Goal: Task Accomplishment & Management: Use online tool/utility

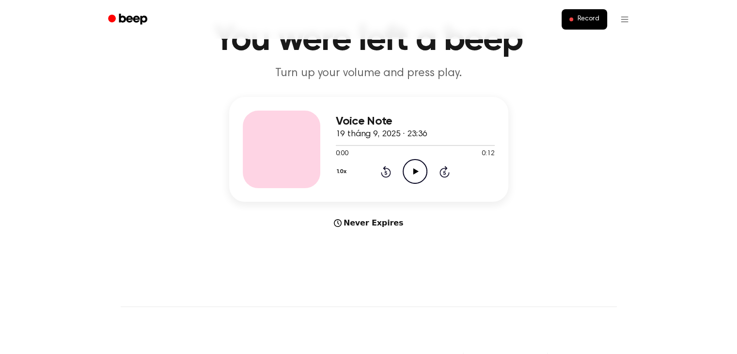
scroll to position [48, 0]
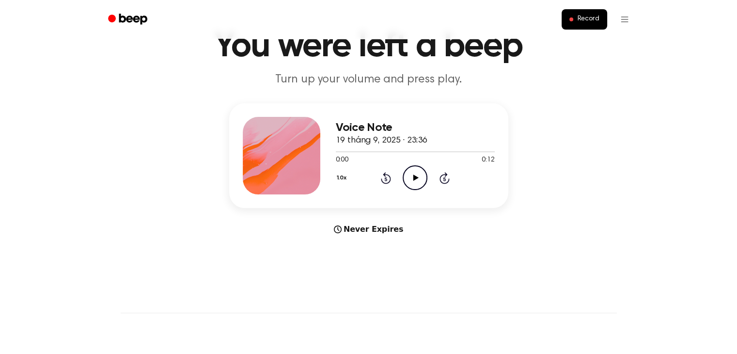
click at [416, 185] on icon "Play Audio" at bounding box center [414, 177] width 25 height 25
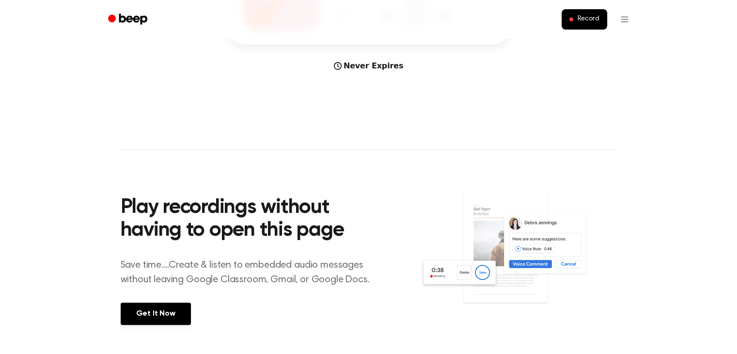
scroll to position [0, 0]
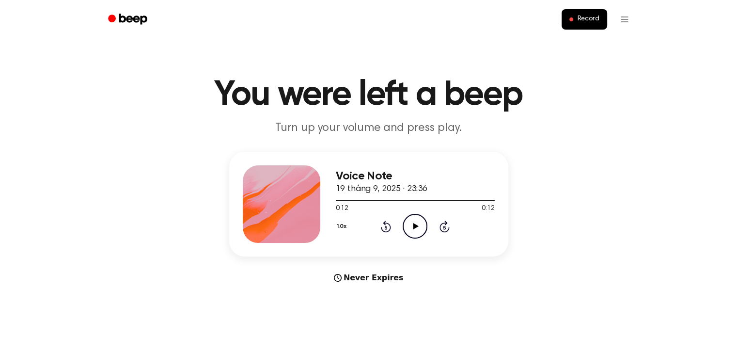
click at [421, 220] on icon "Play Audio" at bounding box center [414, 226] width 25 height 25
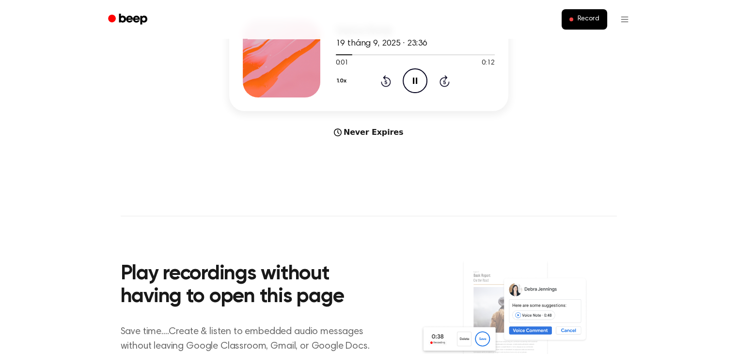
scroll to position [387, 0]
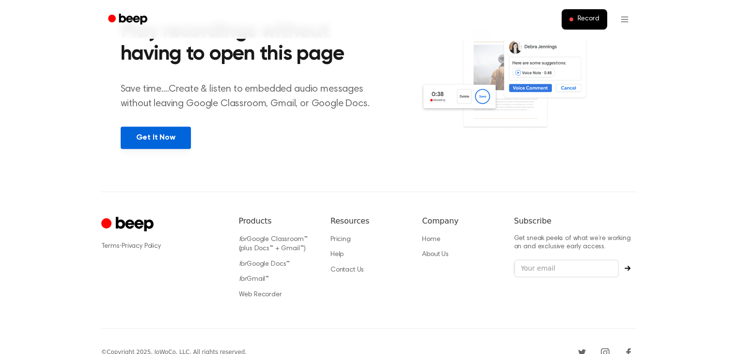
click at [141, 142] on link "Get It Now" at bounding box center [156, 137] width 70 height 22
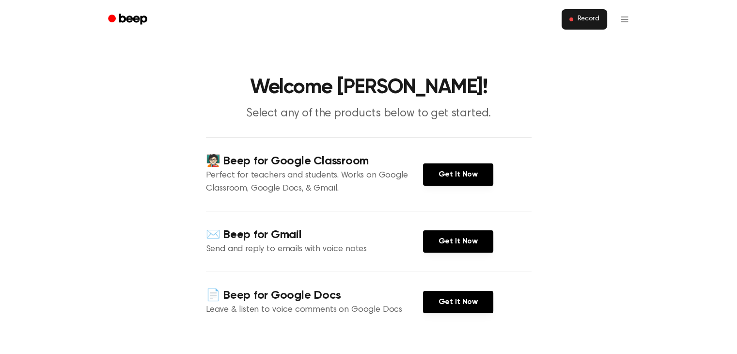
click at [581, 24] on button "Record" at bounding box center [583, 19] width 45 height 20
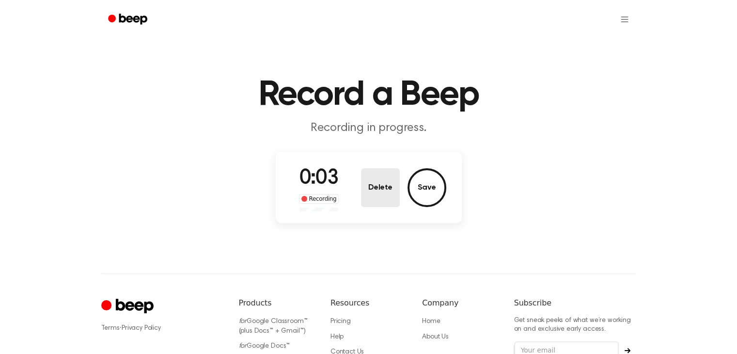
click at [379, 193] on button "Delete" at bounding box center [380, 187] width 39 height 39
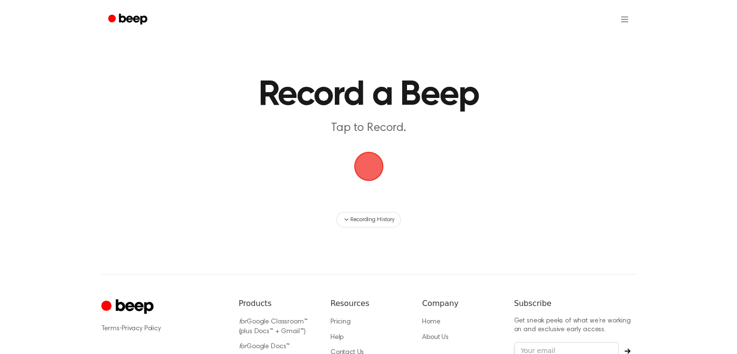
click at [355, 165] on span "button" at bounding box center [368, 166] width 27 height 27
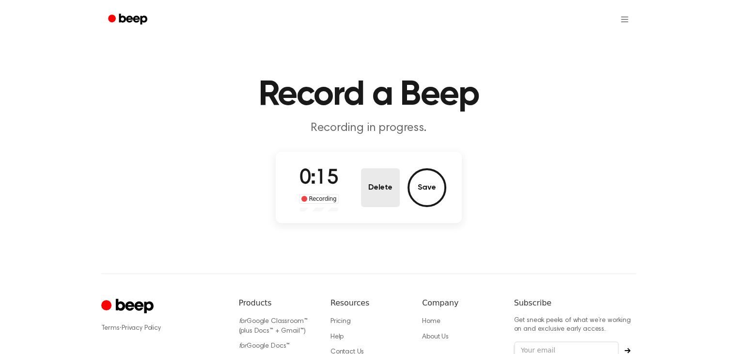
click at [387, 179] on button "Delete" at bounding box center [380, 187] width 39 height 39
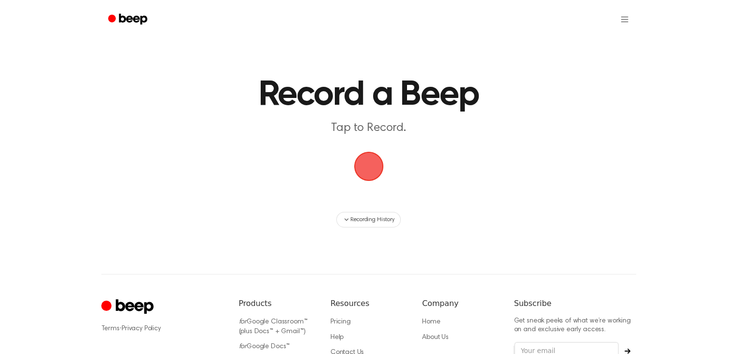
click at [355, 163] on span "button" at bounding box center [368, 166] width 27 height 27
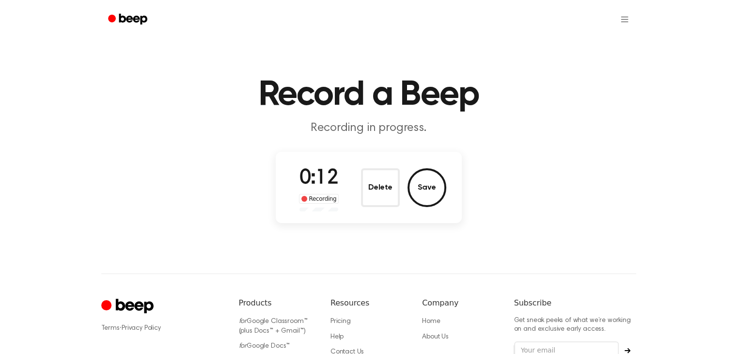
click at [385, 181] on button "Delete" at bounding box center [380, 187] width 39 height 39
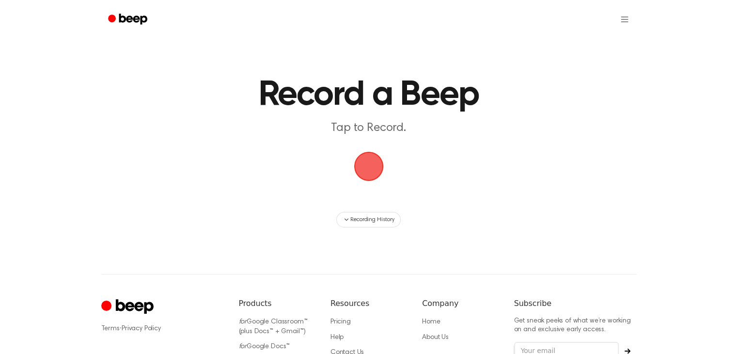
click at [372, 165] on span "button" at bounding box center [368, 166] width 27 height 27
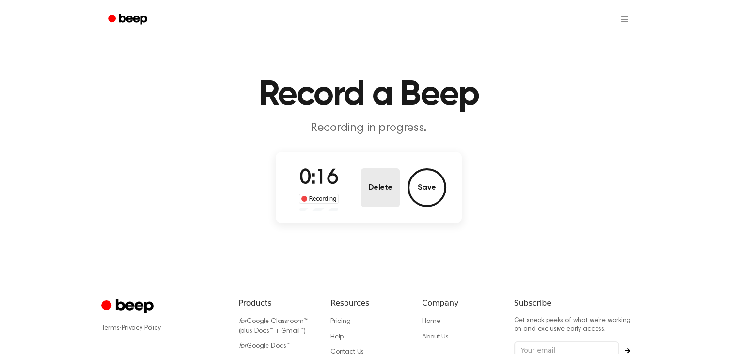
click at [378, 177] on button "Delete" at bounding box center [380, 187] width 39 height 39
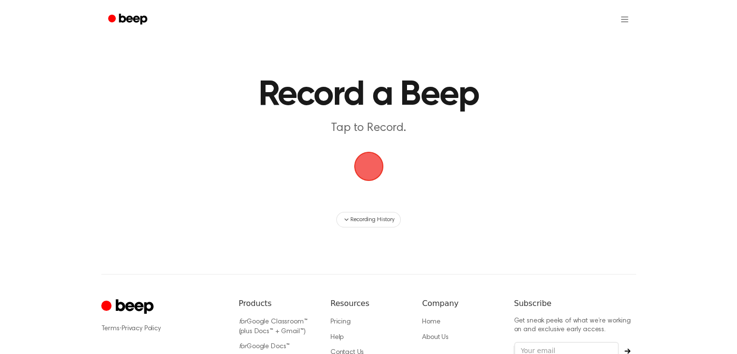
click at [367, 177] on span "button" at bounding box center [368, 166] width 27 height 27
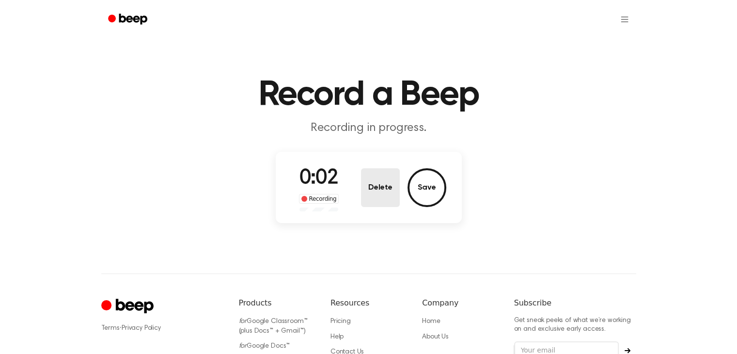
click at [367, 175] on button "Delete" at bounding box center [380, 187] width 39 height 39
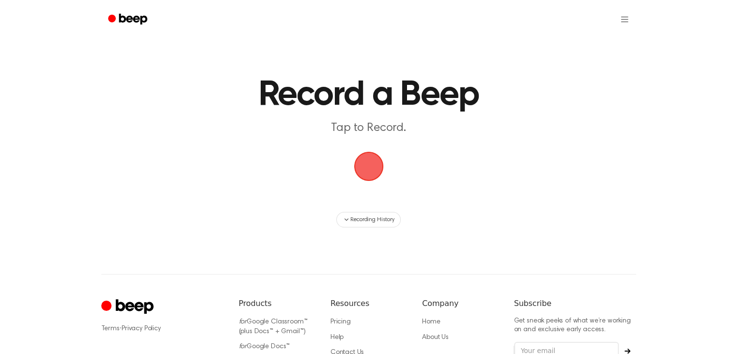
click at [367, 175] on span "button" at bounding box center [368, 166] width 27 height 27
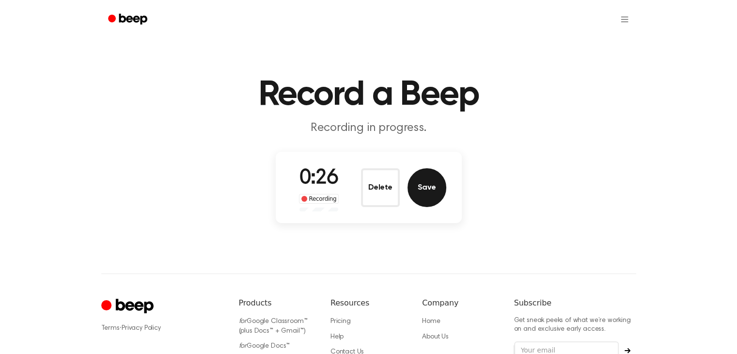
click at [421, 187] on button "Save" at bounding box center [426, 187] width 39 height 39
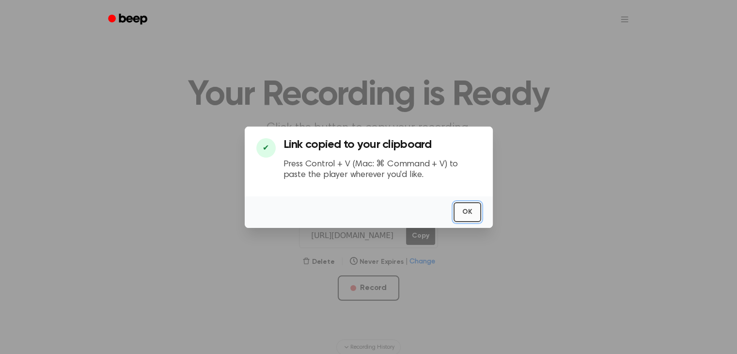
click at [471, 202] on button "OK" at bounding box center [467, 212] width 28 height 20
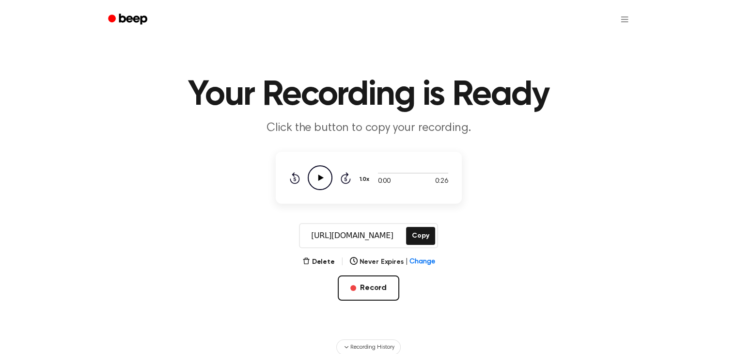
click at [313, 170] on icon "Play Audio" at bounding box center [320, 177] width 25 height 25
click at [348, 181] on icon at bounding box center [345, 178] width 10 height 12
click at [348, 180] on icon "Skip 5 seconds" at bounding box center [345, 177] width 11 height 13
click at [319, 175] on icon "Pause Audio" at bounding box center [320, 177] width 25 height 25
click at [319, 175] on icon "Play Audio" at bounding box center [320, 177] width 25 height 25
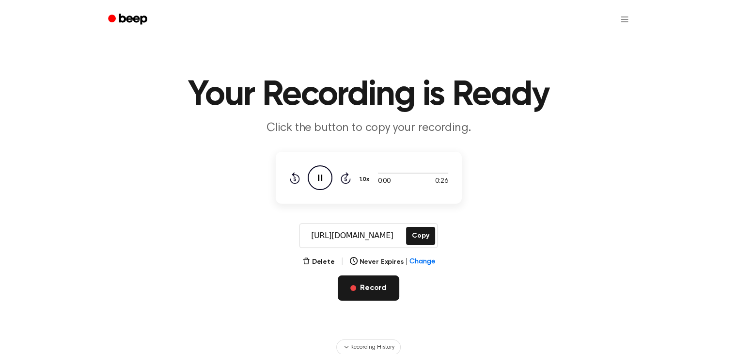
click at [387, 287] on button "Record" at bounding box center [369, 287] width 62 height 25
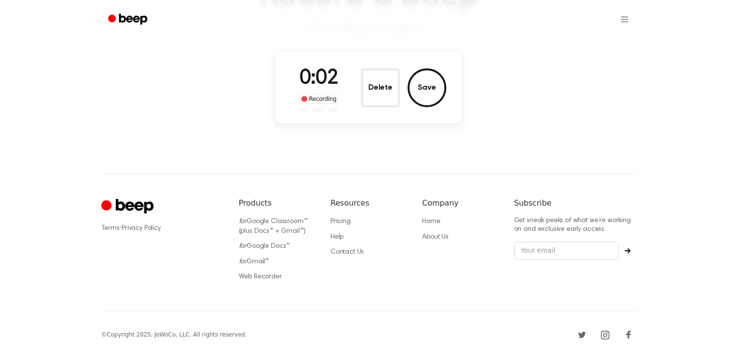
scroll to position [100, 0]
click at [388, 81] on button "Delete" at bounding box center [380, 87] width 39 height 39
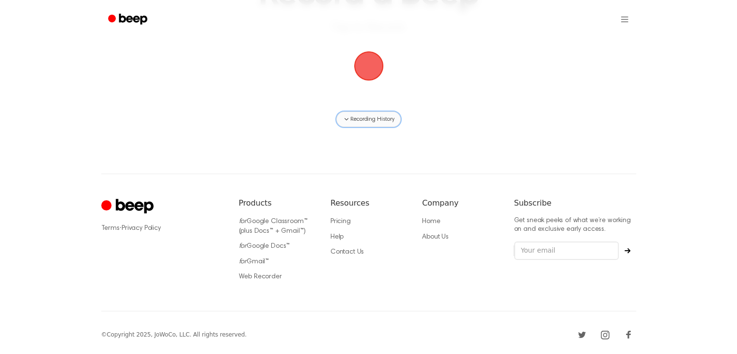
click at [385, 115] on span "Recording History" at bounding box center [372, 119] width 44 height 9
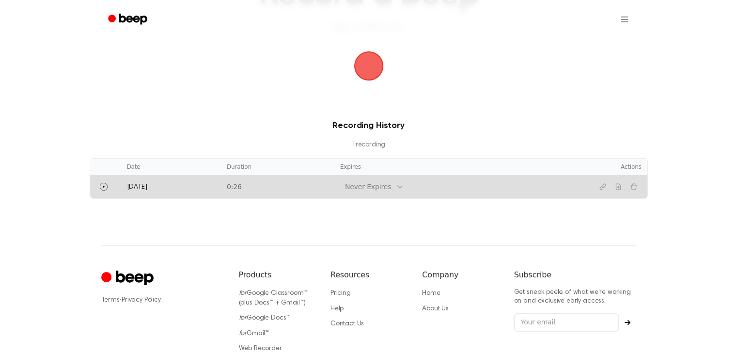
click at [332, 189] on td "0:26" at bounding box center [277, 186] width 113 height 23
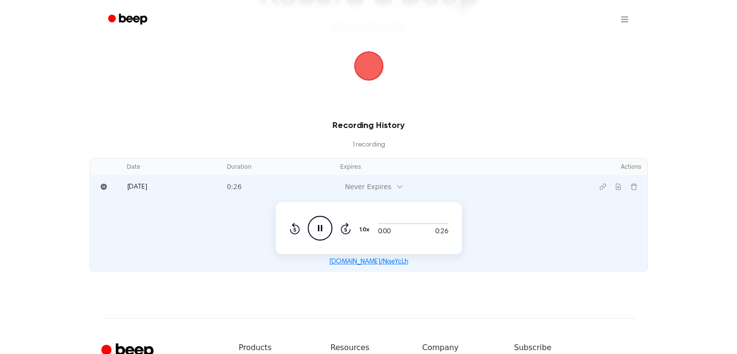
click at [322, 231] on icon "Pause Audio" at bounding box center [320, 227] width 25 height 25
click at [322, 231] on icon "Play Audio" at bounding box center [320, 227] width 25 height 25
drag, startPoint x: 395, startPoint y: 231, endPoint x: 423, endPoint y: 254, distance: 36.1
click at [423, 254] on td "0:25 0:26 1.0x Rewind 5 seconds Play Audio Skip 5 seconds beep.audio/NqeYcLh" at bounding box center [368, 234] width 557 height 73
click at [604, 185] on icon "Copy link" at bounding box center [603, 187] width 8 height 8
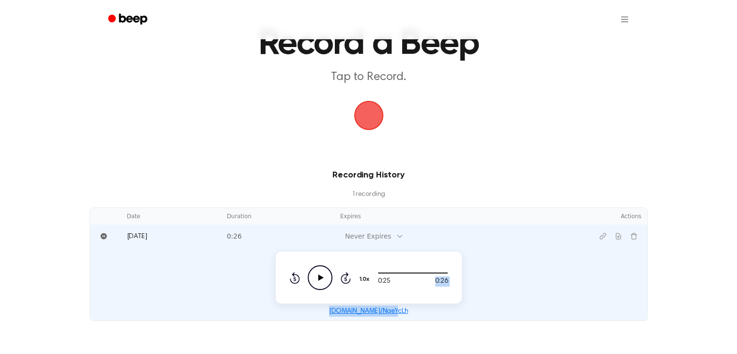
scroll to position [50, 0]
click at [324, 278] on icon "Pause Audio" at bounding box center [320, 277] width 25 height 25
click at [361, 110] on span "button" at bounding box center [368, 115] width 27 height 27
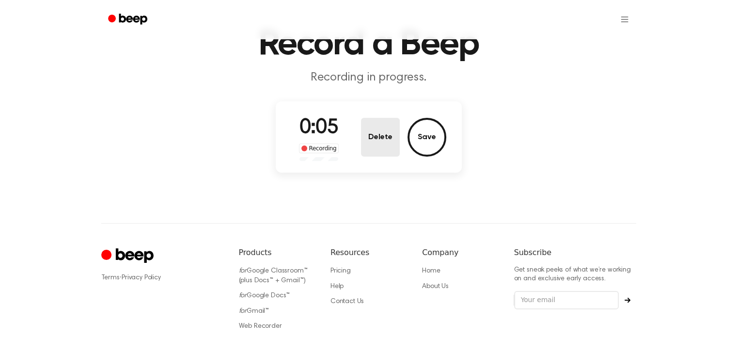
click at [369, 123] on button "Delete" at bounding box center [380, 137] width 39 height 39
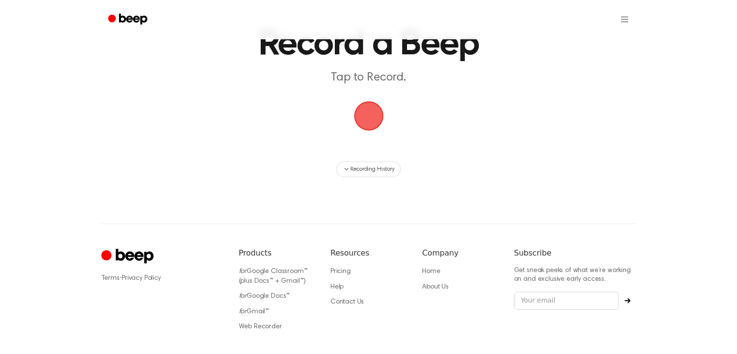
click at [368, 115] on span "button" at bounding box center [368, 115] width 27 height 27
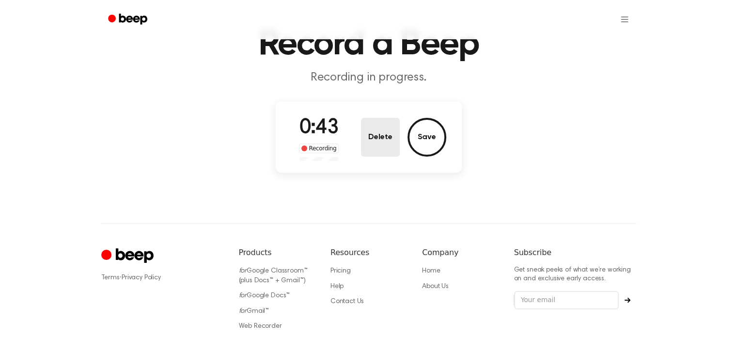
click at [369, 120] on button "Delete" at bounding box center [380, 137] width 39 height 39
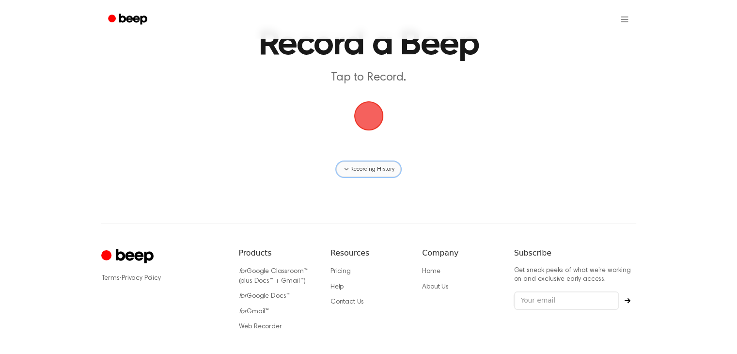
click at [364, 169] on span "Recording History" at bounding box center [372, 169] width 44 height 9
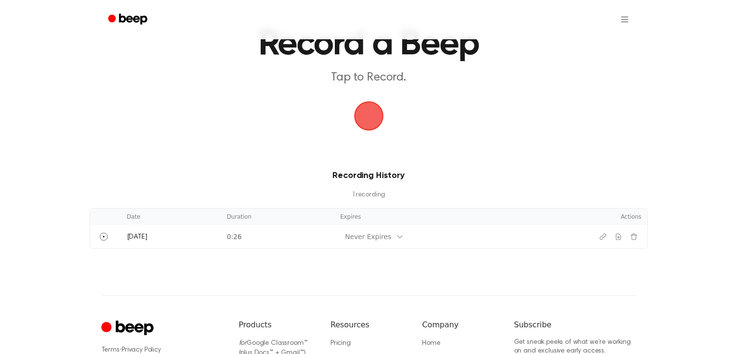
click at [369, 108] on span "button" at bounding box center [368, 115] width 27 height 27
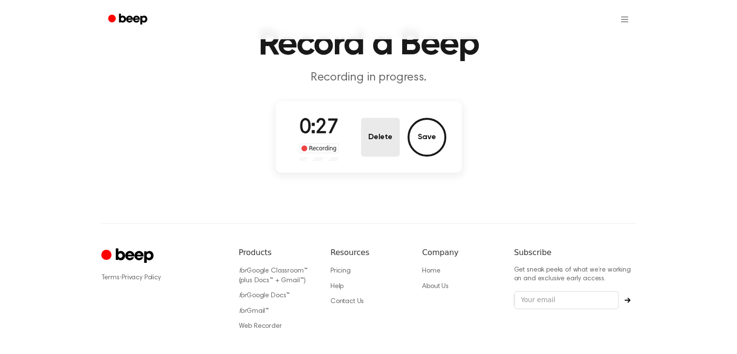
click at [387, 134] on button "Delete" at bounding box center [380, 137] width 39 height 39
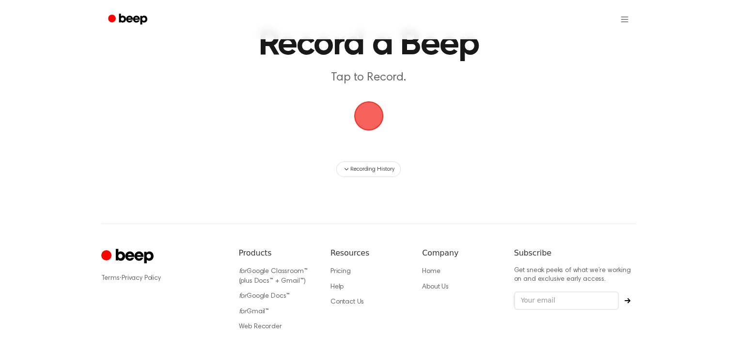
click at [372, 113] on span "button" at bounding box center [368, 115] width 27 height 27
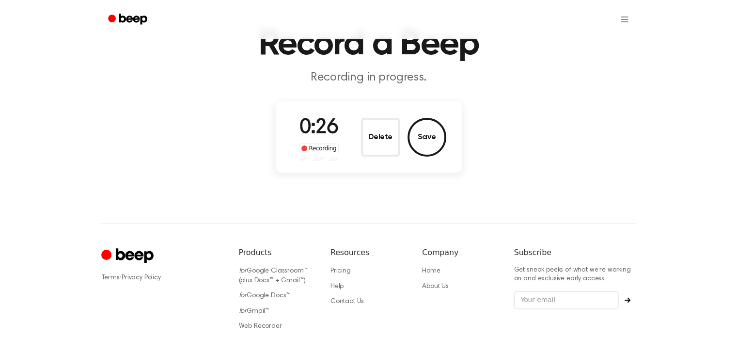
click at [370, 114] on div "0:26 Recording Delete Save" at bounding box center [368, 137] width 155 height 48
click at [370, 120] on button "Delete" at bounding box center [380, 137] width 39 height 39
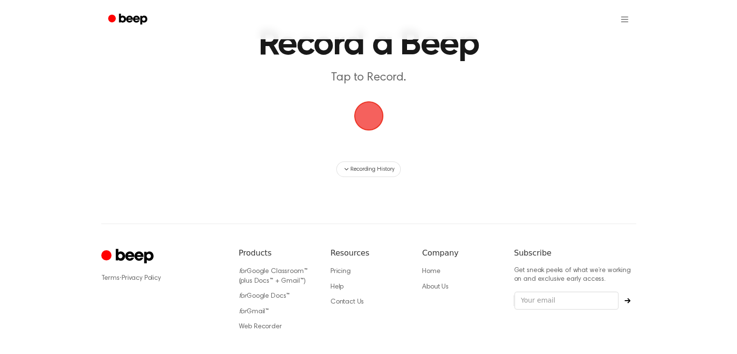
click at [363, 117] on span "button" at bounding box center [368, 115] width 27 height 27
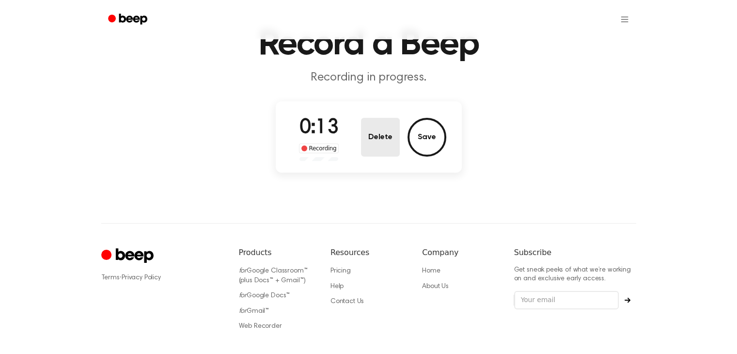
click at [374, 125] on button "Delete" at bounding box center [380, 137] width 39 height 39
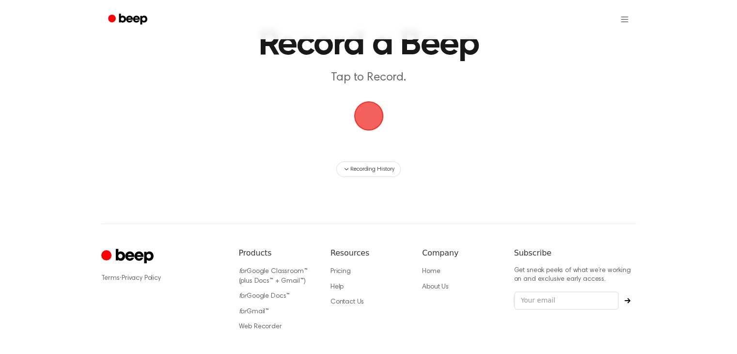
click at [378, 116] on span "button" at bounding box center [368, 115] width 27 height 27
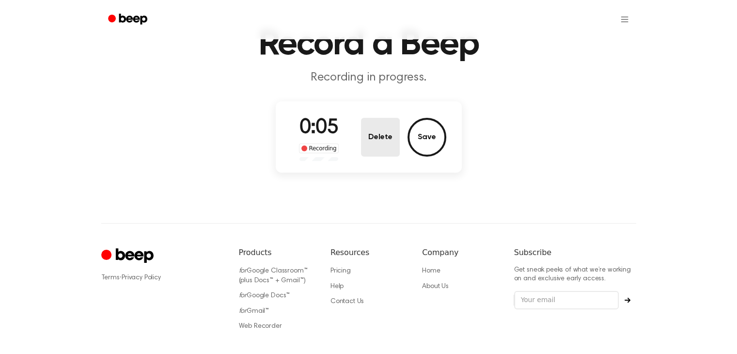
click at [374, 129] on button "Delete" at bounding box center [380, 137] width 39 height 39
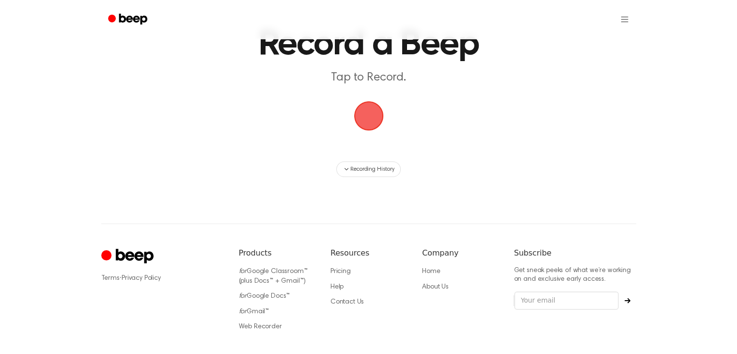
click at [358, 106] on span "button" at bounding box center [368, 115] width 27 height 27
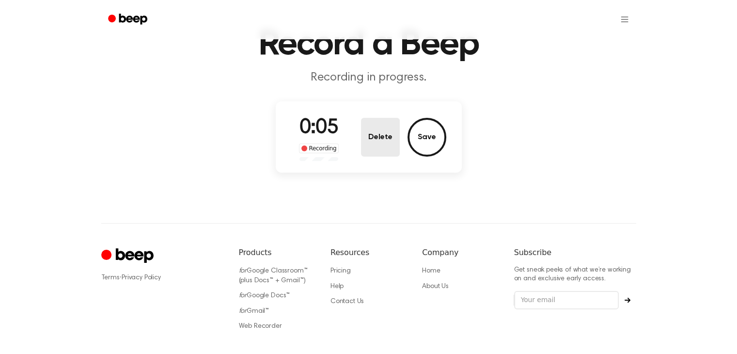
click at [376, 126] on button "Delete" at bounding box center [380, 137] width 39 height 39
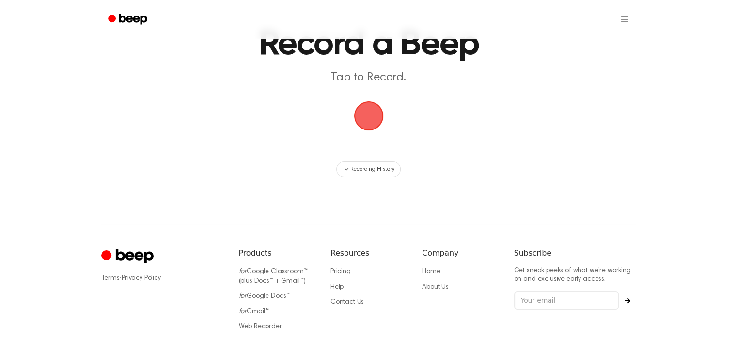
click at [378, 123] on span "button" at bounding box center [368, 115] width 27 height 27
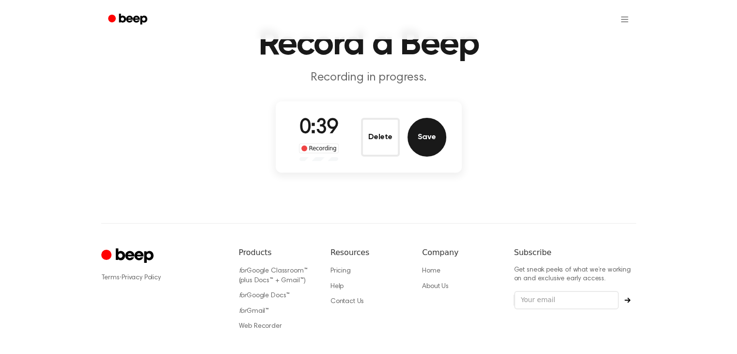
click at [426, 130] on button "Save" at bounding box center [426, 137] width 39 height 39
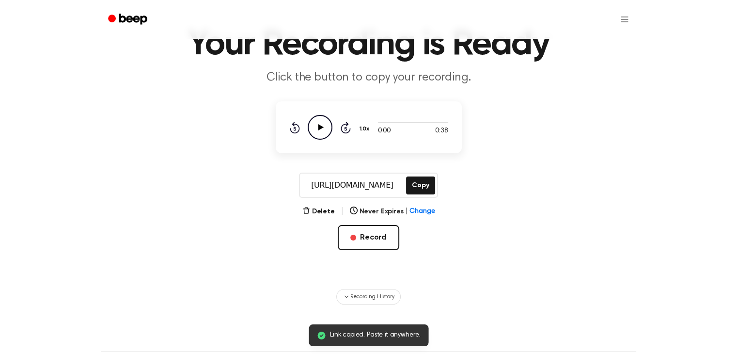
click at [316, 127] on icon "Play Audio" at bounding box center [320, 127] width 25 height 25
click at [413, 185] on button "Copy" at bounding box center [420, 185] width 29 height 18
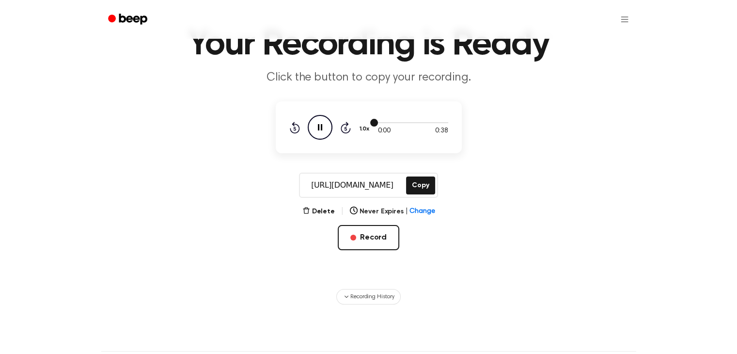
click at [380, 123] on div at bounding box center [413, 122] width 70 height 8
click at [382, 120] on div at bounding box center [413, 122] width 70 height 8
click at [381, 121] on div at bounding box center [413, 122] width 70 height 8
click at [325, 132] on icon "Pause Audio" at bounding box center [320, 127] width 25 height 25
click at [344, 126] on icon "Skip 5 seconds" at bounding box center [345, 127] width 11 height 13
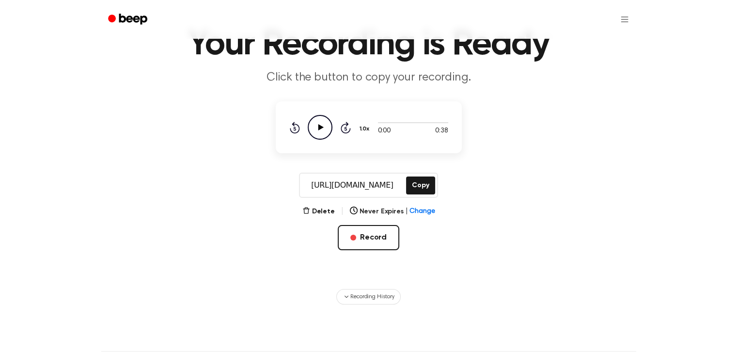
click at [344, 126] on icon "Skip 5 seconds" at bounding box center [345, 127] width 11 height 13
click at [322, 123] on icon "Play Audio" at bounding box center [320, 127] width 25 height 25
click at [347, 123] on icon at bounding box center [345, 128] width 10 height 12
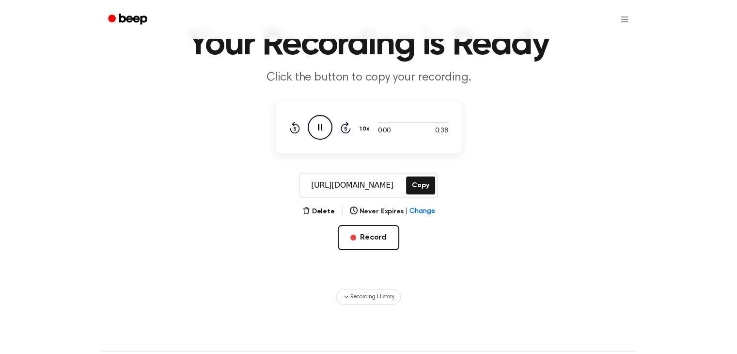
click at [347, 123] on icon at bounding box center [345, 128] width 10 height 12
click at [384, 244] on button "Record" at bounding box center [369, 237] width 62 height 25
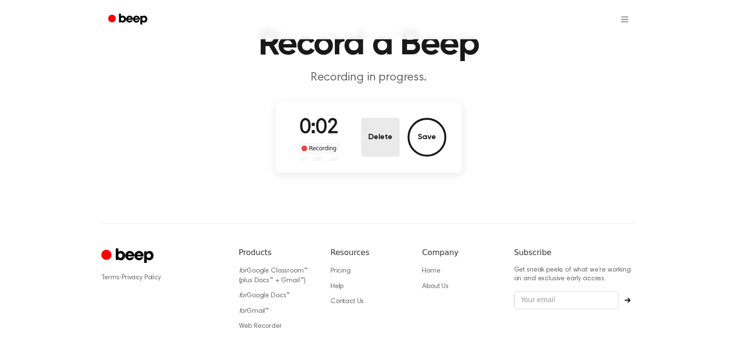
click at [387, 132] on button "Delete" at bounding box center [380, 137] width 39 height 39
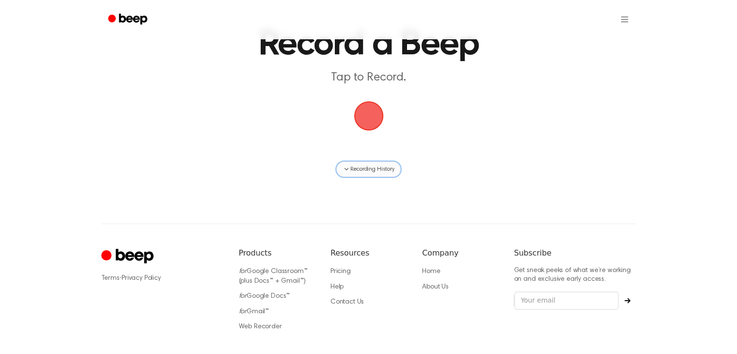
click at [372, 171] on span "Recording History" at bounding box center [372, 169] width 44 height 9
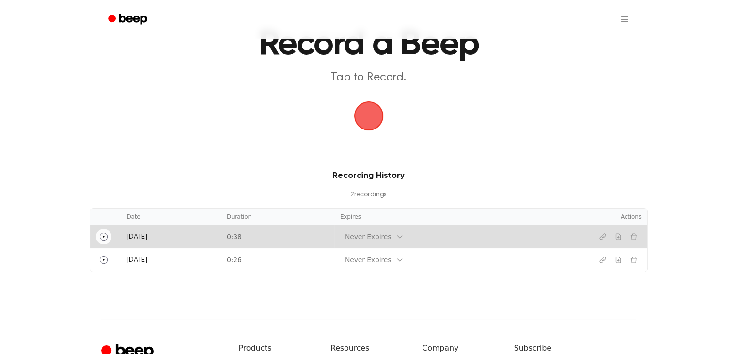
click at [102, 234] on icon "Play" at bounding box center [104, 236] width 8 height 8
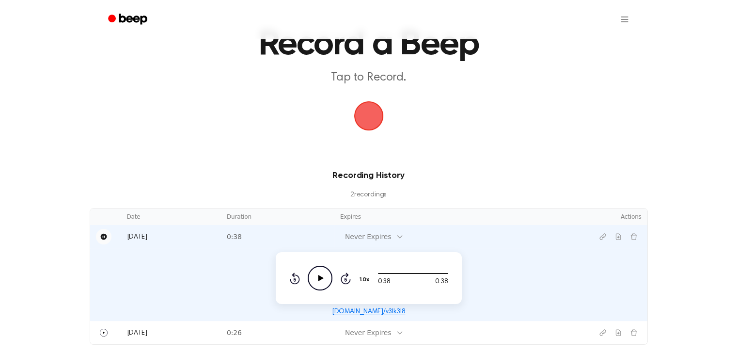
click at [380, 113] on span "button" at bounding box center [368, 115] width 27 height 27
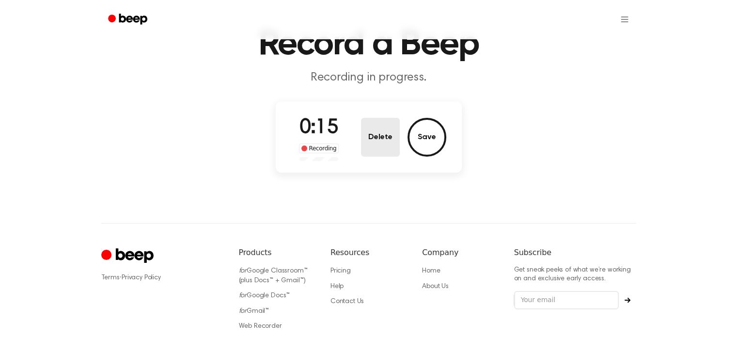
click at [378, 123] on button "Delete" at bounding box center [380, 137] width 39 height 39
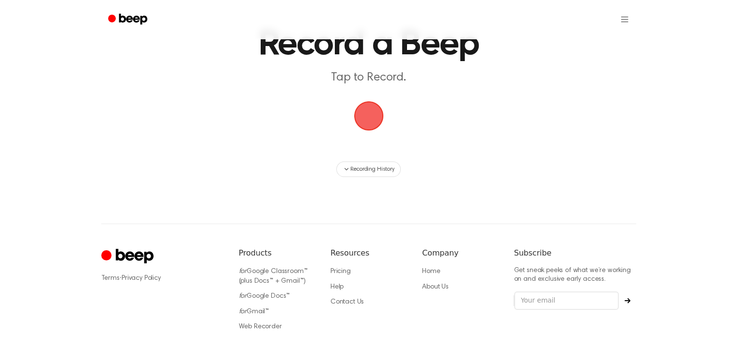
click at [377, 119] on span "button" at bounding box center [368, 115] width 27 height 27
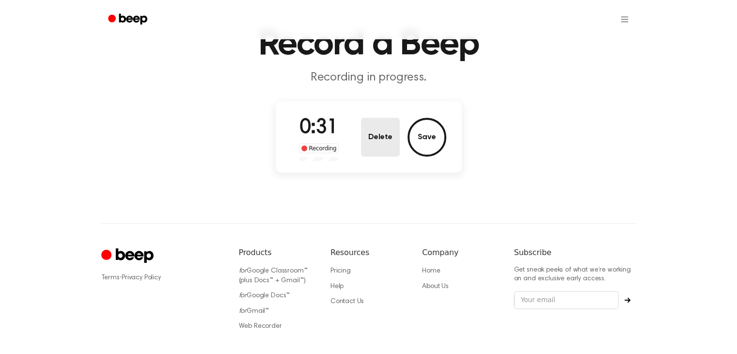
click at [372, 143] on button "Delete" at bounding box center [380, 137] width 39 height 39
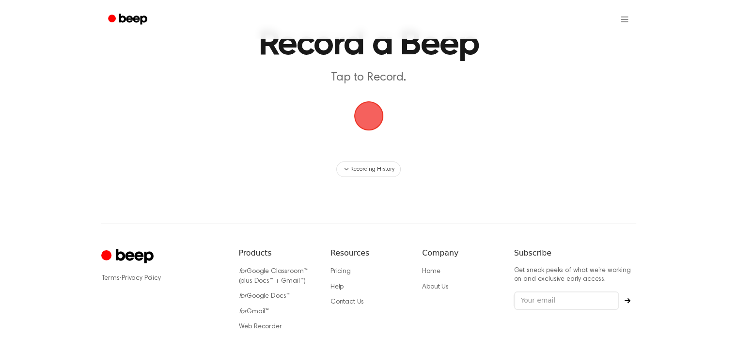
click at [360, 111] on span "button" at bounding box center [368, 115] width 33 height 33
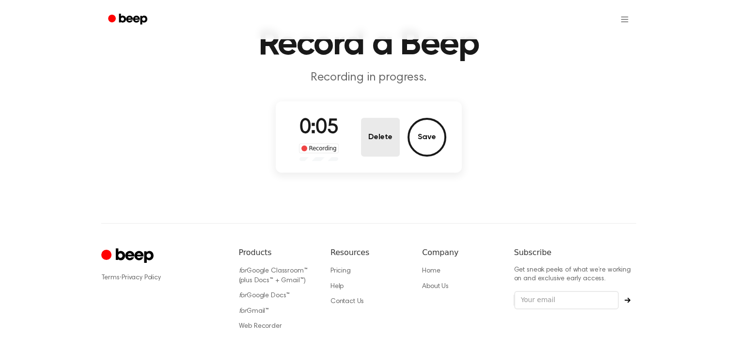
click at [376, 129] on button "Delete" at bounding box center [380, 137] width 39 height 39
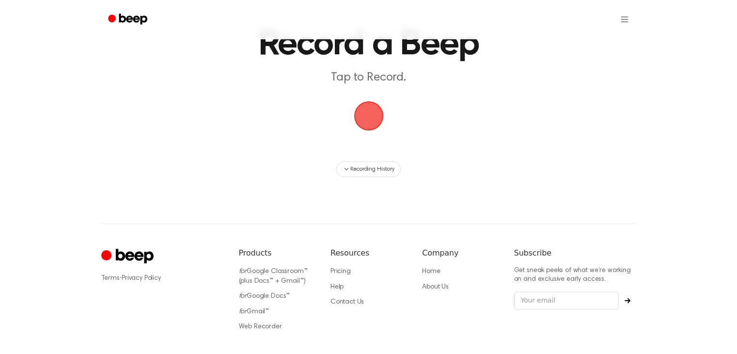
click at [371, 109] on span "button" at bounding box center [368, 115] width 27 height 27
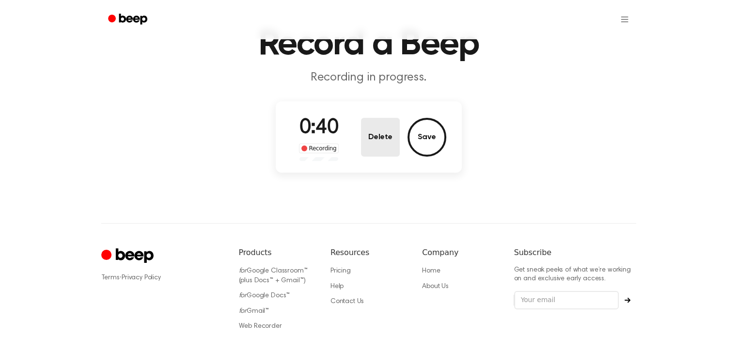
click at [379, 125] on button "Delete" at bounding box center [380, 137] width 39 height 39
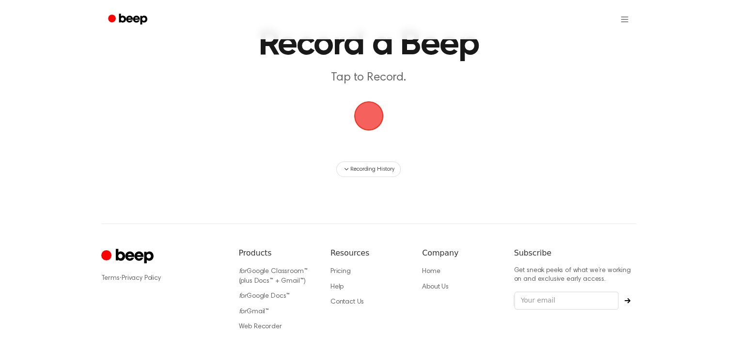
click at [364, 115] on span "button" at bounding box center [368, 115] width 27 height 27
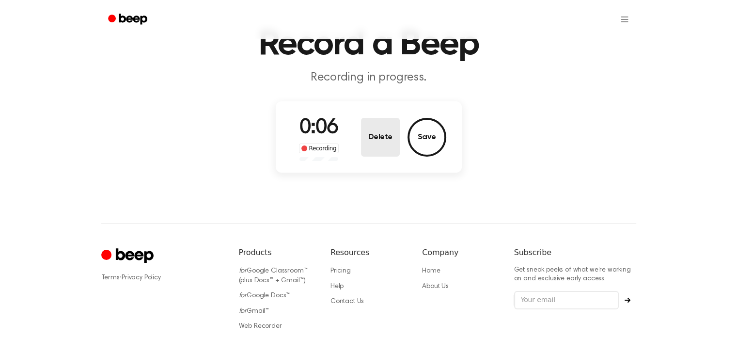
click at [390, 144] on button "Delete" at bounding box center [380, 137] width 39 height 39
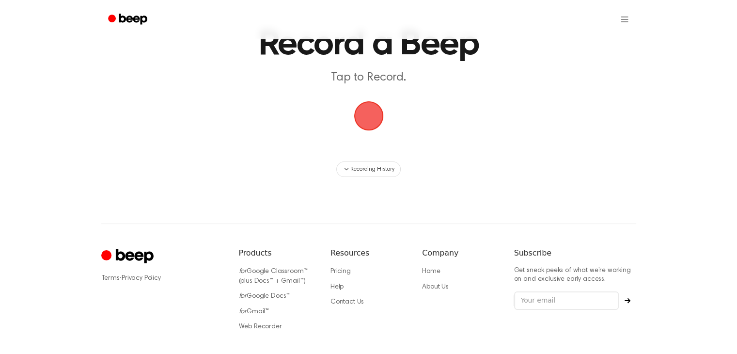
click at [382, 115] on span "button" at bounding box center [368, 115] width 27 height 27
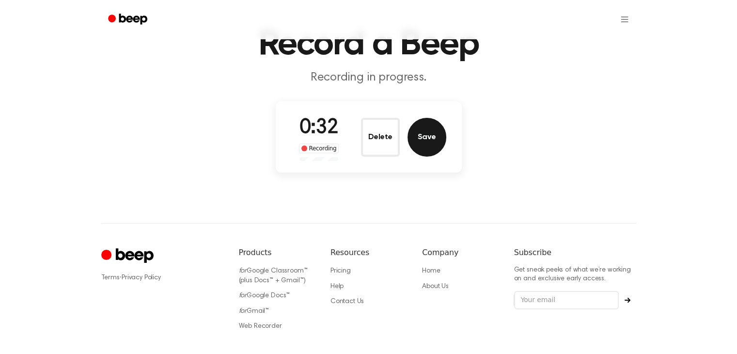
click at [427, 124] on button "Save" at bounding box center [426, 137] width 39 height 39
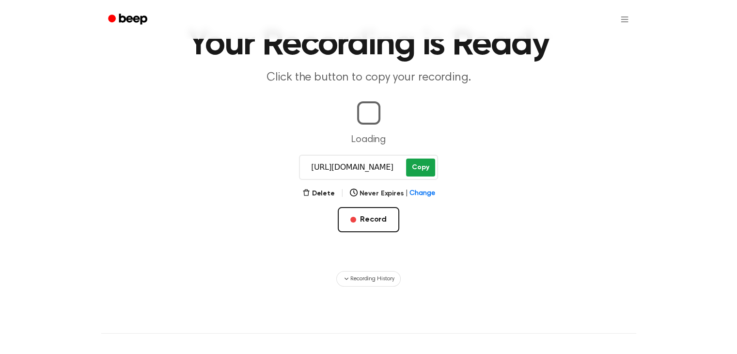
click at [417, 170] on button "Copy" at bounding box center [420, 167] width 29 height 18
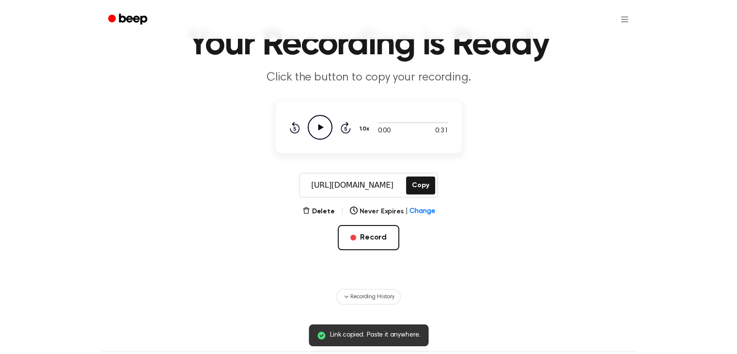
click at [316, 136] on icon "Play Audio" at bounding box center [320, 127] width 25 height 25
click at [376, 233] on button "Record" at bounding box center [369, 237] width 62 height 25
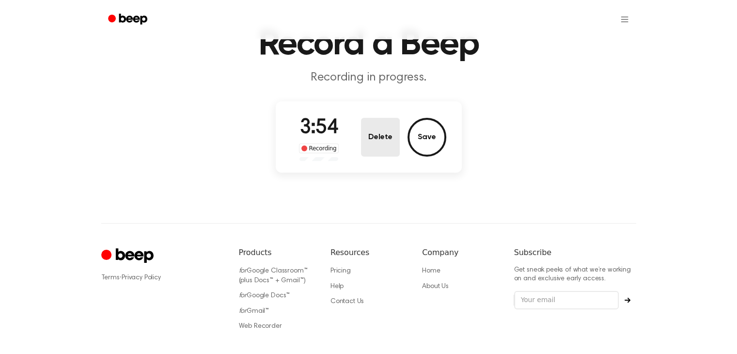
click at [373, 130] on button "Delete" at bounding box center [380, 137] width 39 height 39
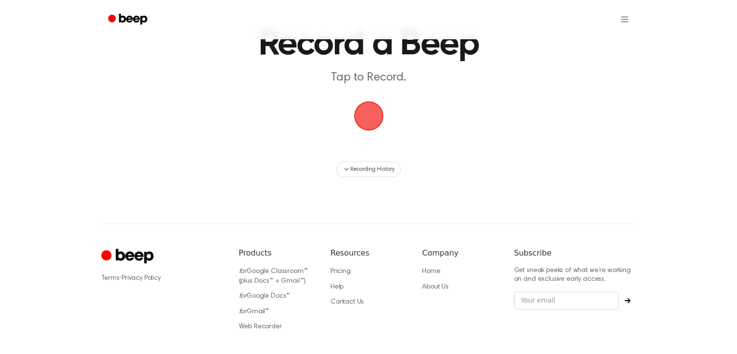
click at [371, 119] on span "button" at bounding box center [368, 115] width 27 height 27
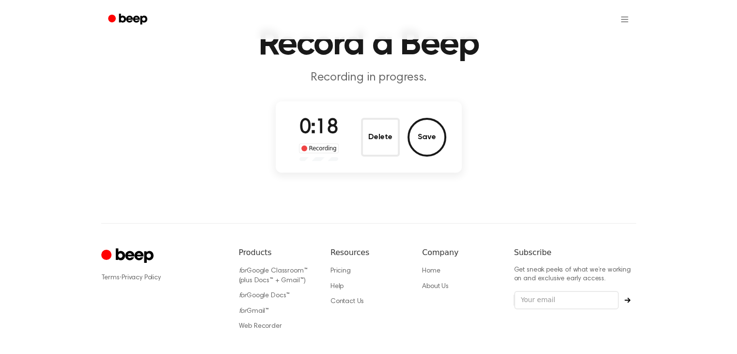
click at [366, 130] on button "Delete" at bounding box center [380, 137] width 39 height 39
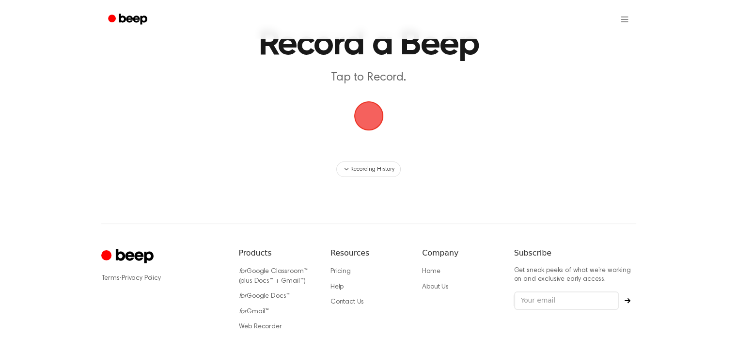
click at [382, 109] on span "button" at bounding box center [368, 115] width 27 height 27
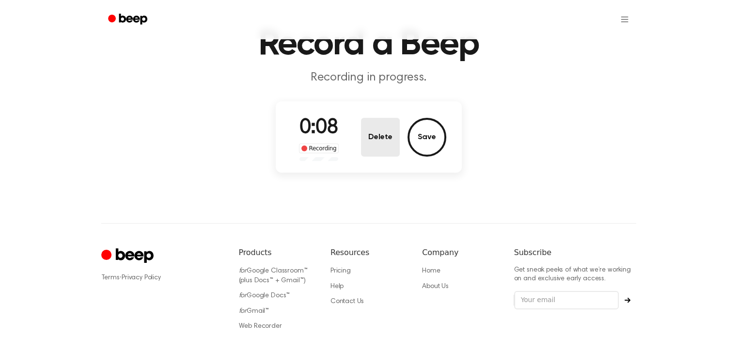
click at [374, 126] on button "Delete" at bounding box center [380, 137] width 39 height 39
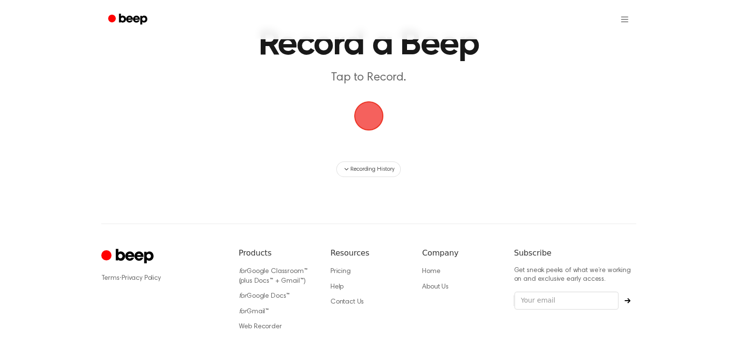
click at [376, 123] on span "button" at bounding box center [368, 115] width 27 height 27
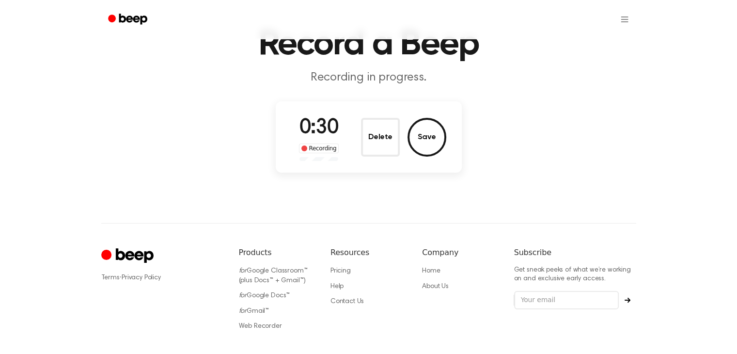
click at [376, 124] on button "Delete" at bounding box center [380, 137] width 39 height 39
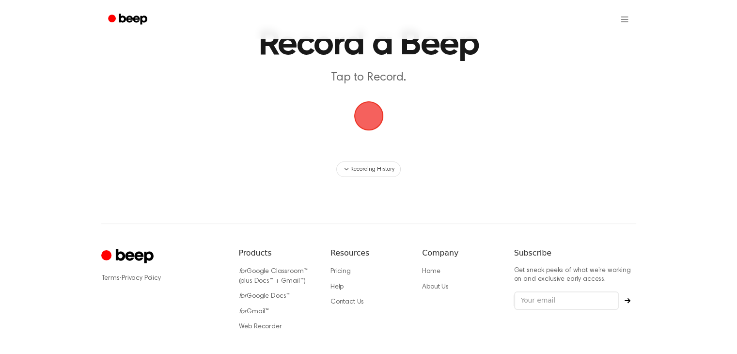
click at [374, 119] on span "button" at bounding box center [368, 115] width 27 height 27
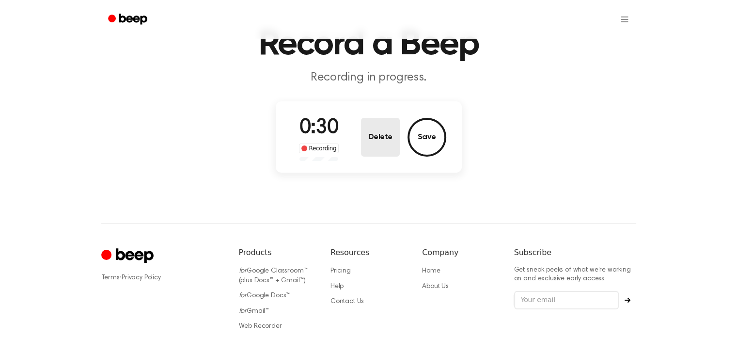
click at [375, 128] on button "Delete" at bounding box center [380, 137] width 39 height 39
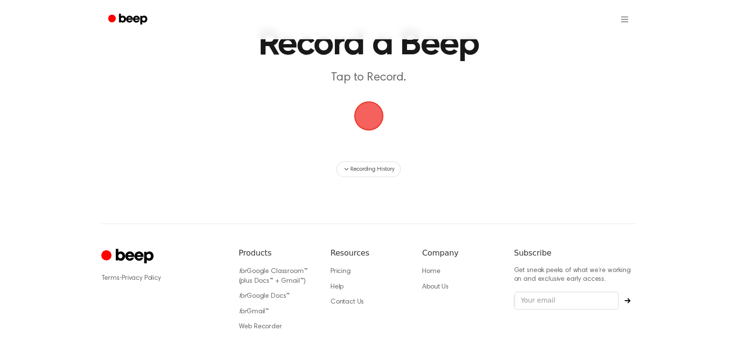
click at [371, 109] on span "button" at bounding box center [368, 115] width 27 height 27
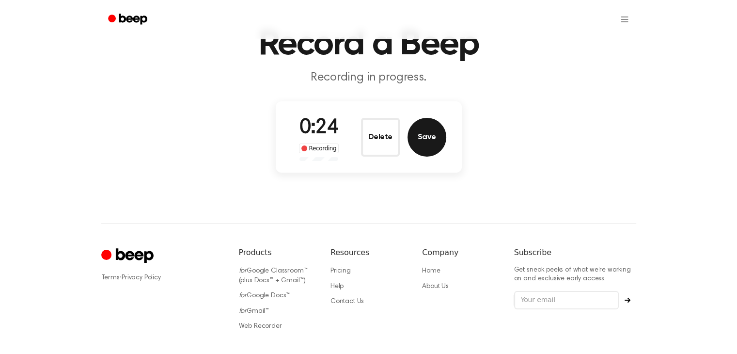
click at [420, 135] on button "Save" at bounding box center [426, 137] width 39 height 39
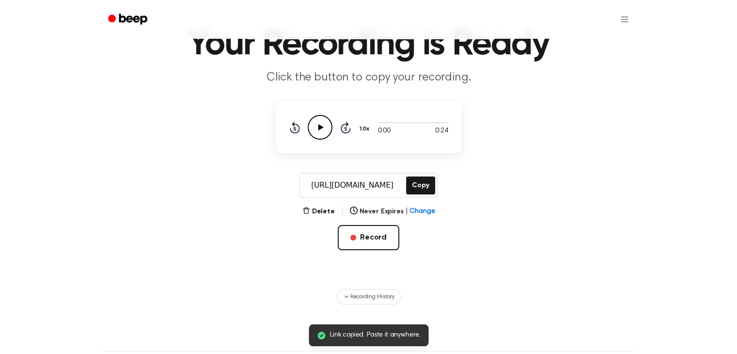
click at [416, 172] on div "https://beep.audio/Y688Kfv Copy" at bounding box center [368, 184] width 139 height 25
click at [416, 183] on button "Copy" at bounding box center [420, 185] width 29 height 18
click at [385, 235] on button "Record" at bounding box center [369, 237] width 62 height 25
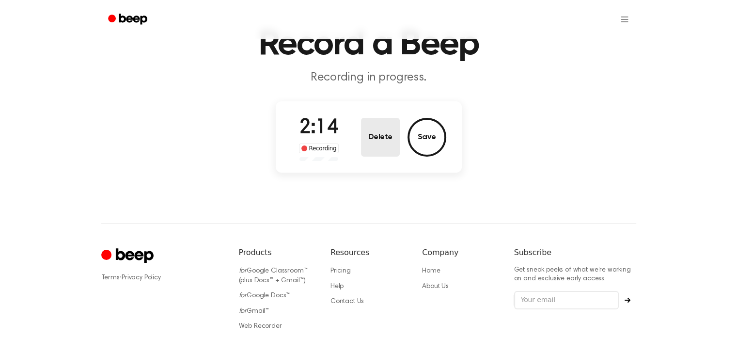
click at [386, 138] on button "Delete" at bounding box center [380, 137] width 39 height 39
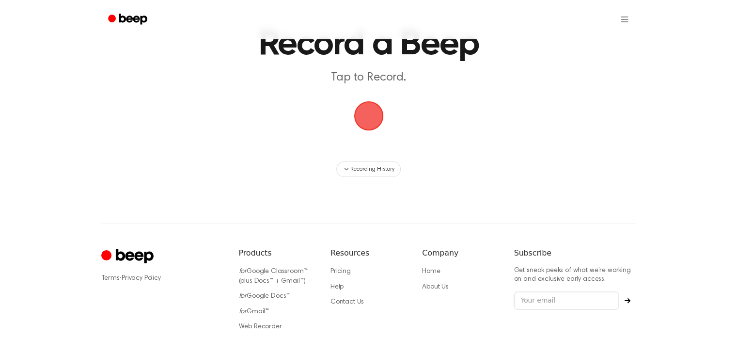
click at [370, 126] on span "button" at bounding box center [368, 115] width 27 height 27
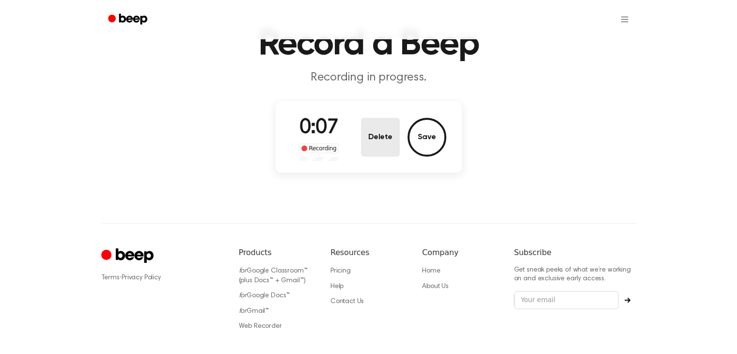
click at [389, 144] on button "Delete" at bounding box center [380, 137] width 39 height 39
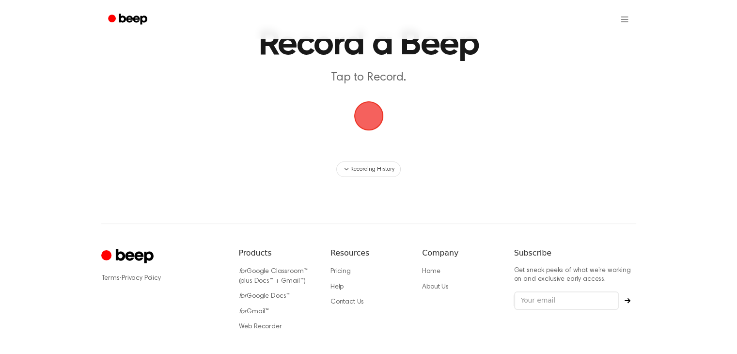
click at [372, 119] on span "button" at bounding box center [368, 115] width 27 height 27
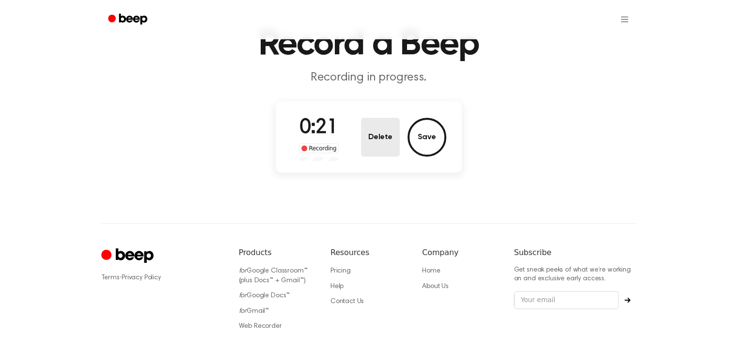
click at [371, 119] on button "Delete" at bounding box center [380, 137] width 39 height 39
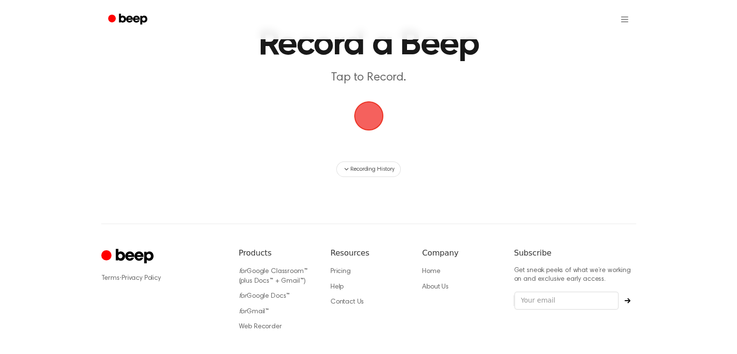
click at [372, 124] on span "button" at bounding box center [368, 115] width 27 height 27
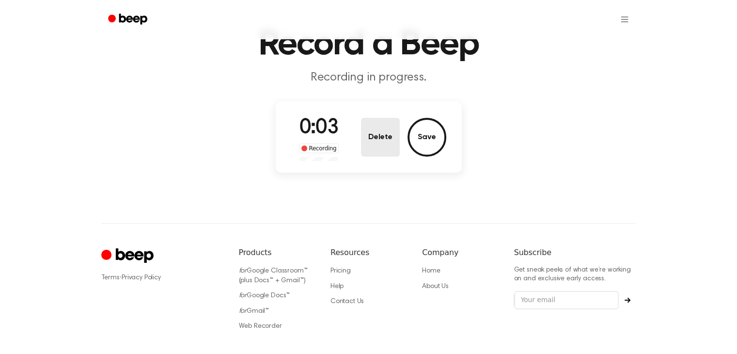
click at [374, 119] on button "Delete" at bounding box center [380, 137] width 39 height 39
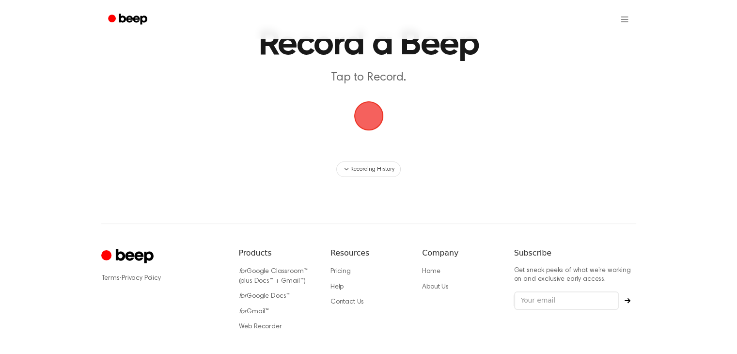
click at [372, 117] on span "button" at bounding box center [368, 115] width 27 height 27
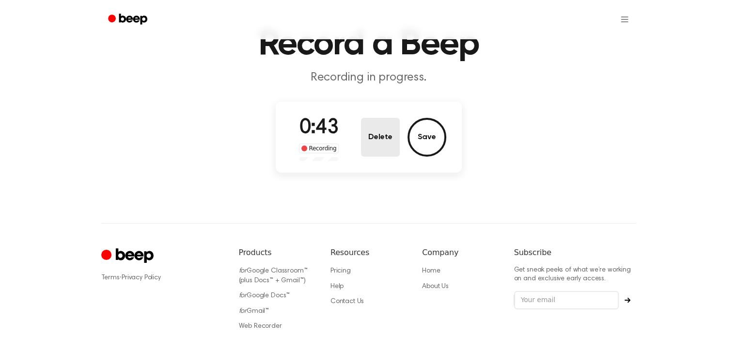
click at [384, 139] on button "Delete" at bounding box center [380, 137] width 39 height 39
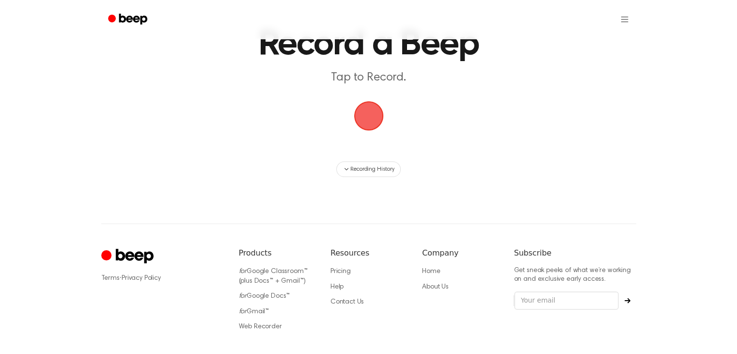
click at [361, 123] on span "button" at bounding box center [368, 115] width 27 height 27
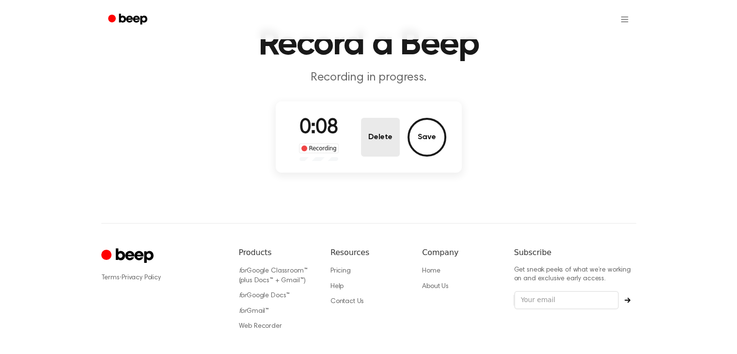
click at [385, 134] on button "Delete" at bounding box center [380, 137] width 39 height 39
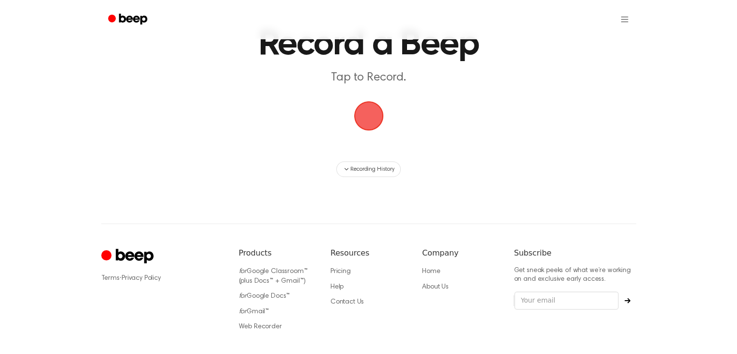
click at [344, 99] on main "Record a Beep Tap to Record. Recording History" at bounding box center [368, 63] width 737 height 227
click at [375, 116] on span "button" at bounding box center [368, 115] width 27 height 27
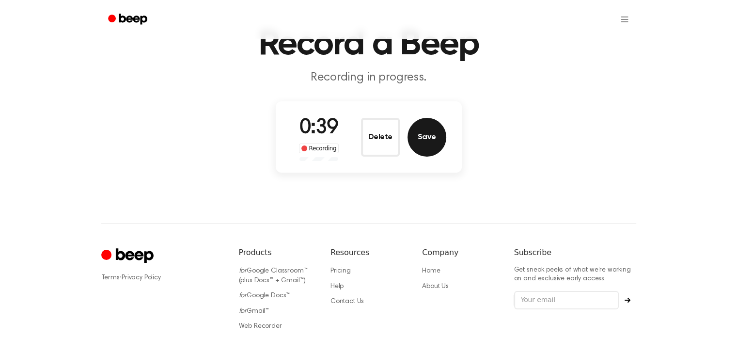
click at [425, 123] on button "Save" at bounding box center [426, 137] width 39 height 39
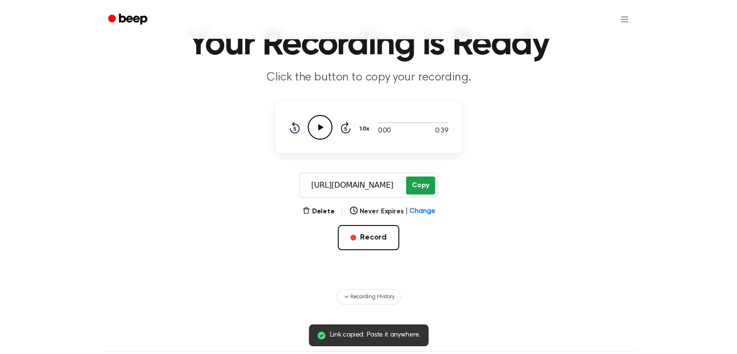
click at [422, 178] on button "Copy" at bounding box center [420, 185] width 29 height 18
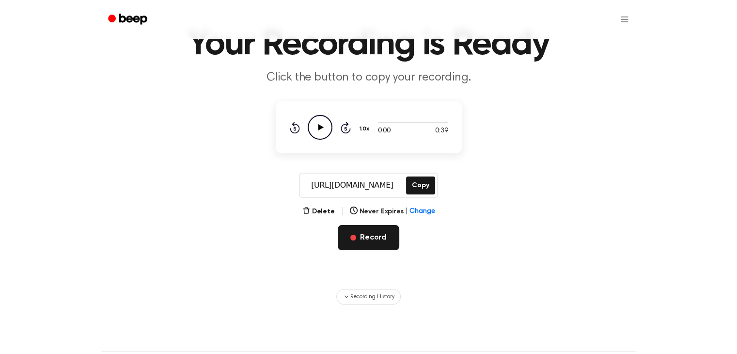
click at [342, 237] on button "Record" at bounding box center [369, 237] width 62 height 25
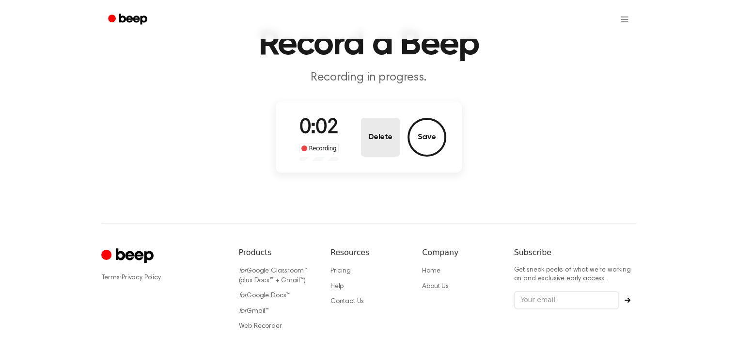
click at [377, 137] on button "Delete" at bounding box center [380, 137] width 39 height 39
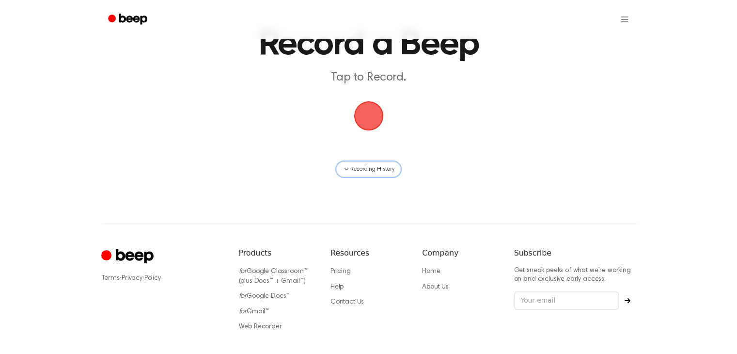
click at [362, 165] on span "Recording History" at bounding box center [372, 169] width 44 height 9
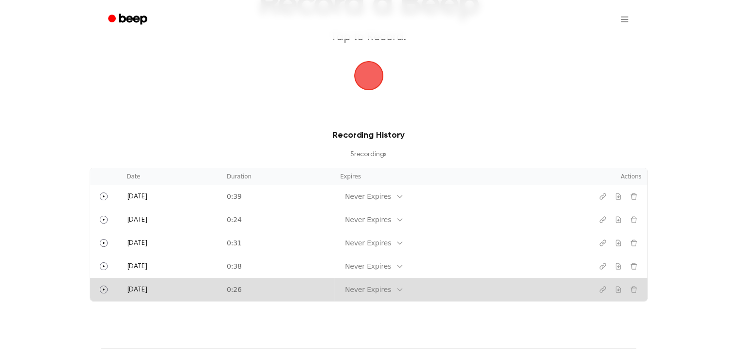
scroll to position [196, 0]
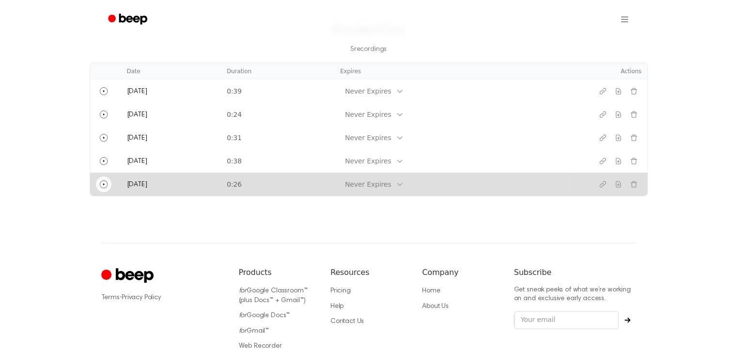
click at [105, 185] on icon "Play" at bounding box center [104, 184] width 8 height 8
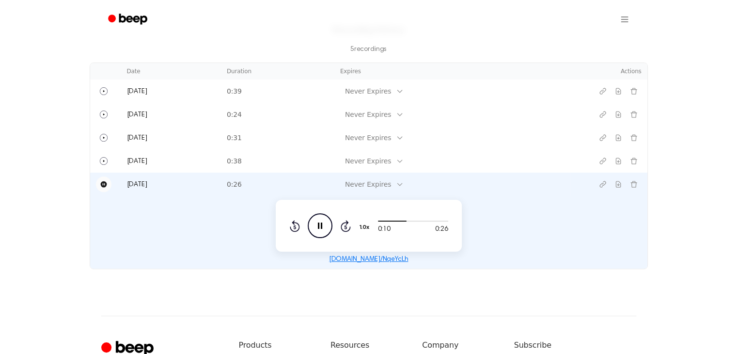
click at [318, 219] on icon "Pause Audio" at bounding box center [320, 225] width 25 height 25
click at [378, 221] on div at bounding box center [413, 220] width 70 height 8
click at [323, 228] on icon "Play Audio" at bounding box center [320, 225] width 25 height 25
click at [316, 229] on icon "Pause Audio" at bounding box center [320, 225] width 25 height 25
click at [378, 220] on div at bounding box center [385, 220] width 14 height 1
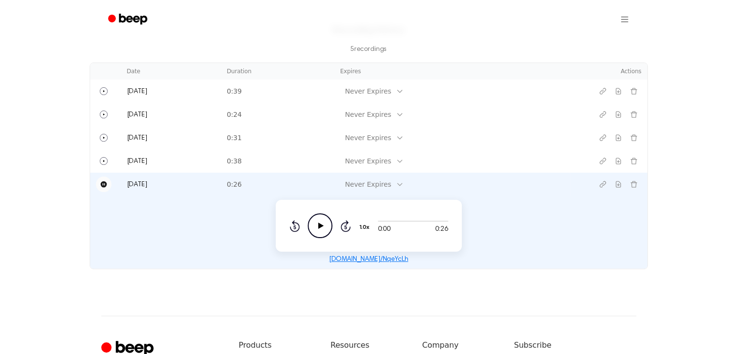
click at [318, 225] on icon at bounding box center [320, 225] width 5 height 6
click at [380, 220] on div at bounding box center [411, 220] width 67 height 1
click at [319, 219] on icon "Pause Audio" at bounding box center [320, 225] width 25 height 25
click at [317, 221] on icon "Play Audio" at bounding box center [320, 225] width 25 height 25
click at [396, 219] on div at bounding box center [413, 220] width 70 height 8
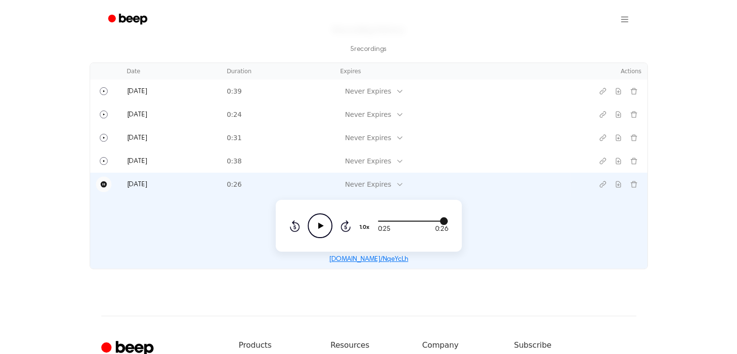
drag, startPoint x: 395, startPoint y: 221, endPoint x: 387, endPoint y: 221, distance: 7.7
click at [394, 221] on div at bounding box center [413, 220] width 70 height 8
click at [323, 231] on icon "Play Audio" at bounding box center [320, 225] width 25 height 25
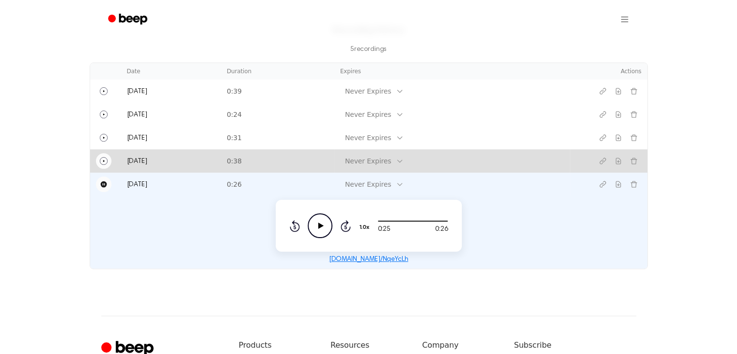
click at [109, 160] on button "Play" at bounding box center [103, 160] width 15 height 15
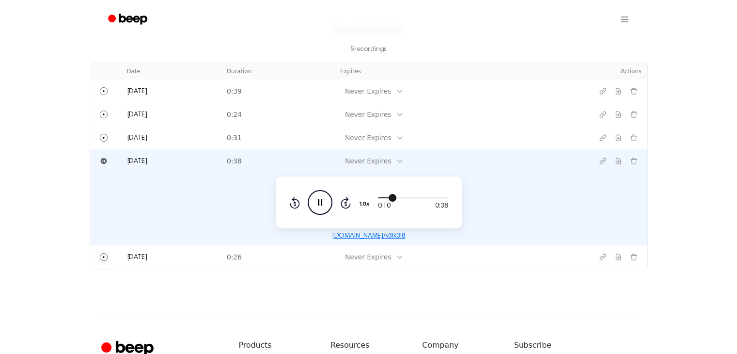
click at [379, 197] on div at bounding box center [387, 197] width 18 height 1
click at [316, 206] on icon "Pause Audio" at bounding box center [320, 202] width 25 height 25
click at [389, 199] on div at bounding box center [413, 197] width 70 height 8
click at [376, 195] on div "0:08 0:38 1.0x Rewind 5 seconds Pause Audio Skip 5 seconds" at bounding box center [368, 202] width 159 height 25
click at [380, 199] on div at bounding box center [413, 197] width 70 height 8
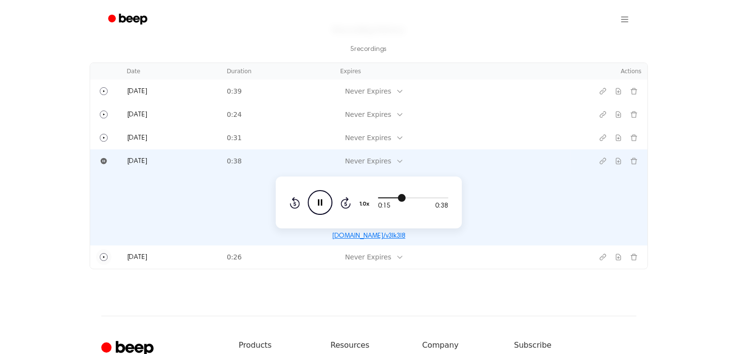
click at [383, 196] on div at bounding box center [413, 197] width 70 height 8
click at [381, 196] on div at bounding box center [413, 197] width 70 height 8
click at [385, 197] on div at bounding box center [393, 197] width 31 height 1
click at [385, 197] on div at bounding box center [396, 197] width 37 height 1
click at [389, 193] on div at bounding box center [413, 197] width 70 height 8
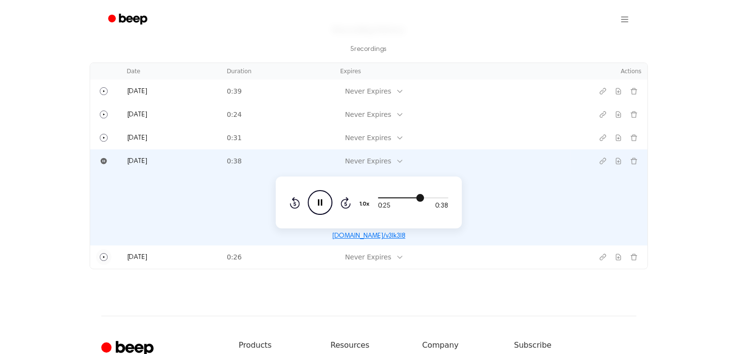
click at [378, 197] on div at bounding box center [413, 197] width 70 height 8
click at [399, 198] on div at bounding box center [413, 197] width 70 height 8
click at [323, 210] on icon "Play Audio" at bounding box center [320, 202] width 25 height 25
click at [416, 198] on div at bounding box center [413, 197] width 70 height 8
click at [320, 200] on icon at bounding box center [320, 202] width 5 height 6
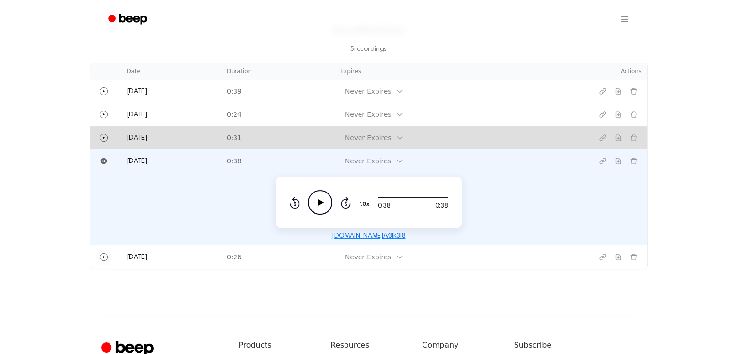
click at [215, 130] on td "Today" at bounding box center [171, 137] width 100 height 23
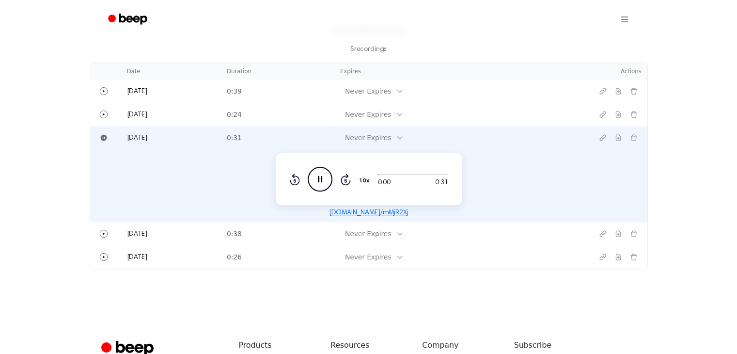
click at [327, 179] on icon "Pause Audio" at bounding box center [320, 179] width 25 height 25
click at [316, 181] on icon "Play Audio" at bounding box center [320, 179] width 25 height 25
click at [377, 171] on div "0:10 0:31 1.0x Rewind 5 seconds Pause Audio Skip 5 seconds" at bounding box center [368, 179] width 159 height 25
click at [378, 173] on div at bounding box center [413, 174] width 70 height 8
click at [379, 174] on div at bounding box center [413, 174] width 70 height 8
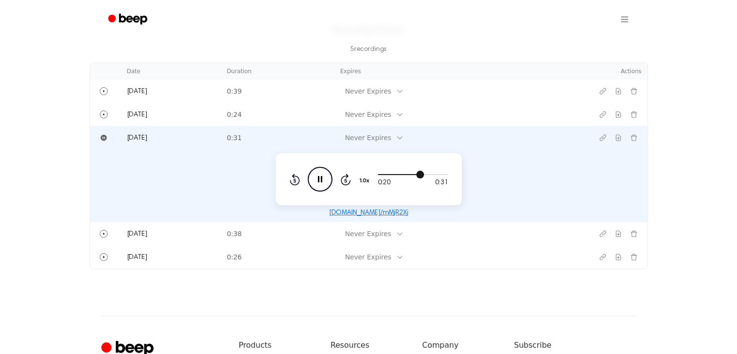
click at [384, 171] on div at bounding box center [413, 174] width 70 height 8
click at [389, 175] on div at bounding box center [413, 174] width 70 height 8
click at [393, 175] on div at bounding box center [413, 174] width 70 height 8
click at [318, 179] on icon "Play Audio" at bounding box center [320, 179] width 25 height 25
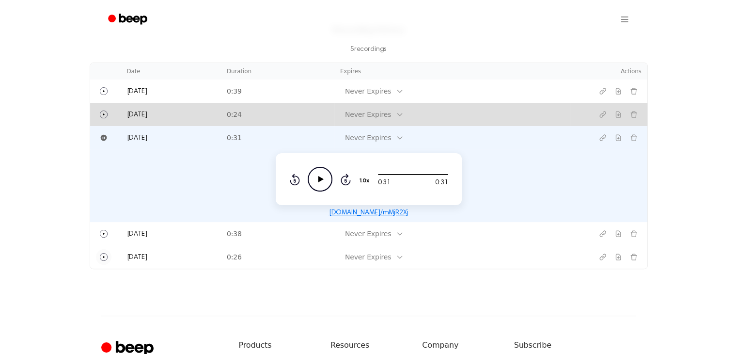
click at [212, 108] on td "Today" at bounding box center [171, 114] width 100 height 23
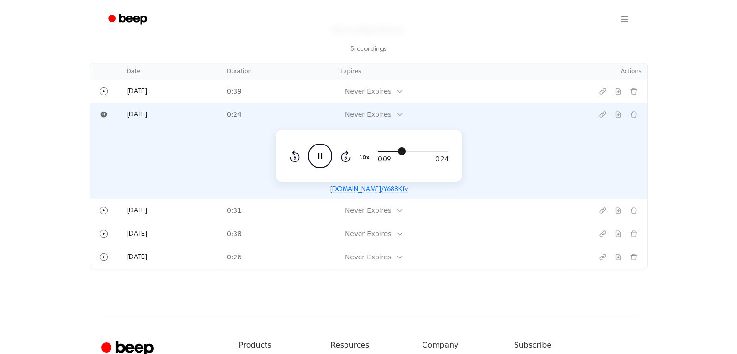
click at [380, 153] on div at bounding box center [413, 151] width 70 height 8
click at [381, 150] on div at bounding box center [413, 151] width 70 height 8
click at [380, 153] on div at bounding box center [413, 151] width 70 height 8
click at [320, 151] on icon "Play Audio" at bounding box center [320, 155] width 25 height 25
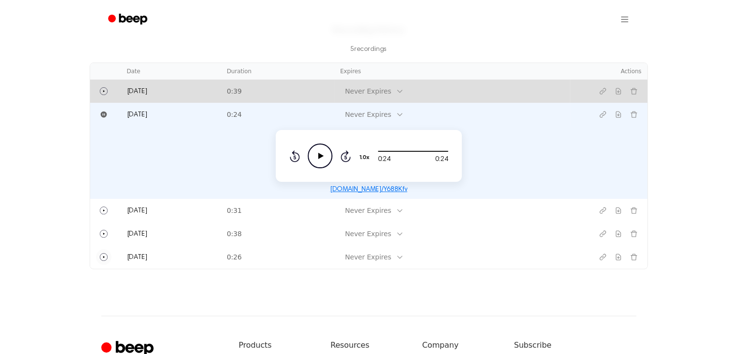
click at [305, 89] on td "0:39" at bounding box center [277, 90] width 113 height 23
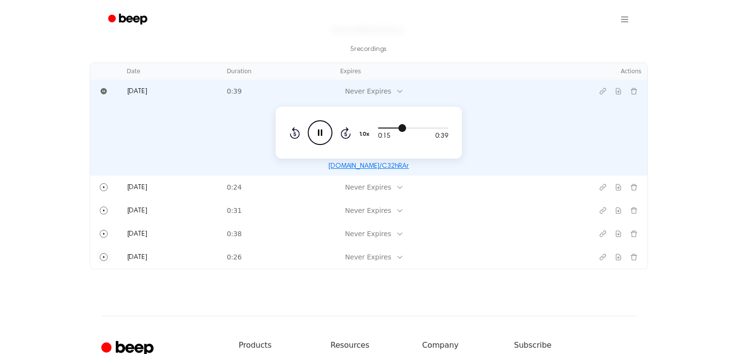
click at [380, 128] on div at bounding box center [413, 127] width 70 height 8
click at [380, 124] on div at bounding box center [413, 127] width 70 height 8
click at [404, 128] on div at bounding box center [413, 127] width 70 height 8
click at [311, 124] on icon "Play Audio" at bounding box center [320, 132] width 25 height 25
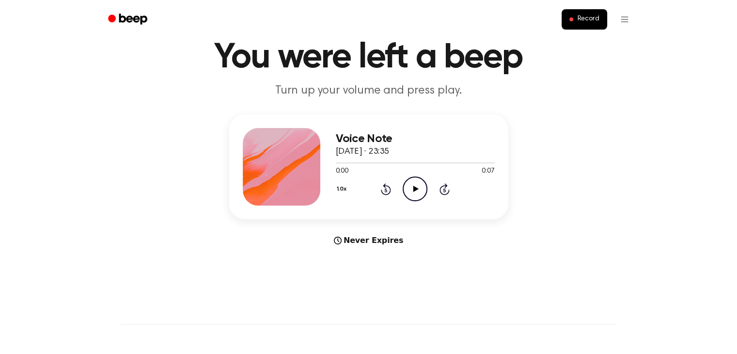
scroll to position [48, 0]
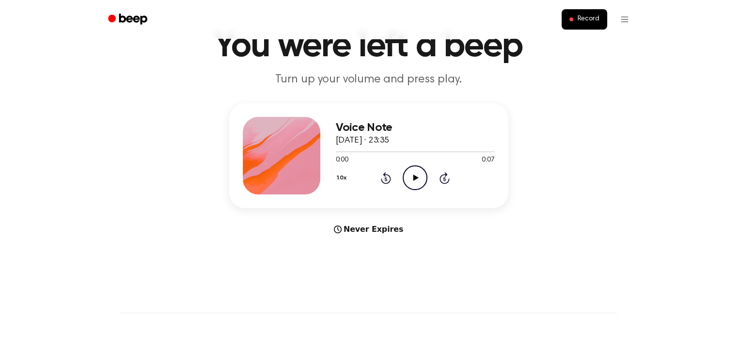
click at [411, 176] on icon "Play Audio" at bounding box center [414, 177] width 25 height 25
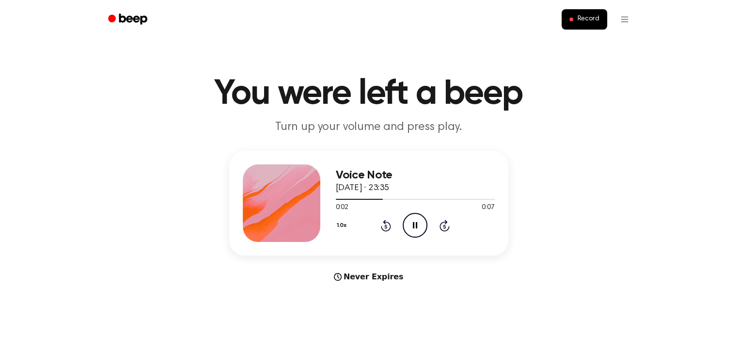
scroll to position [0, 0]
